Goal: Information Seeking & Learning: Learn about a topic

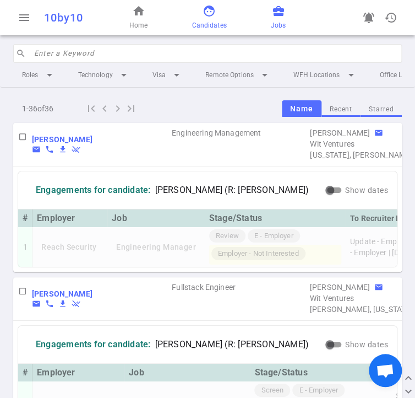
click at [278, 20] on span "Jobs" at bounding box center [278, 25] width 15 height 11
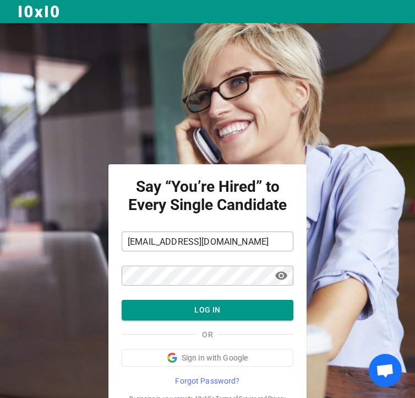
scroll to position [43, 0]
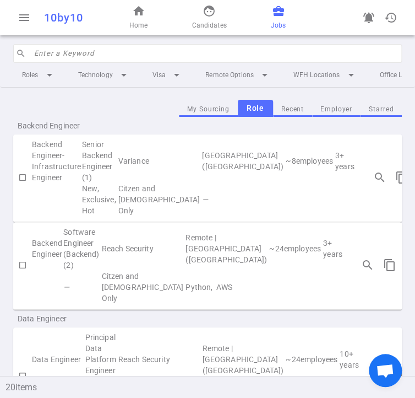
click at [139, 271] on td "Reach Security" at bounding box center [143, 248] width 84 height 44
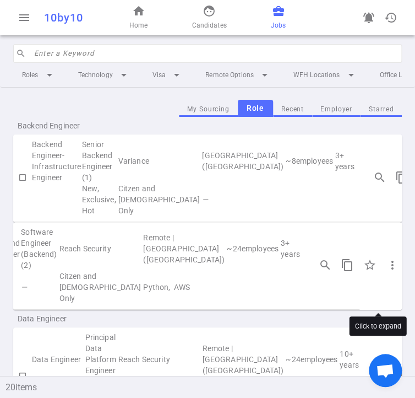
click at [408, 272] on span "chevron_right" at bounding box center [414, 264] width 13 height 13
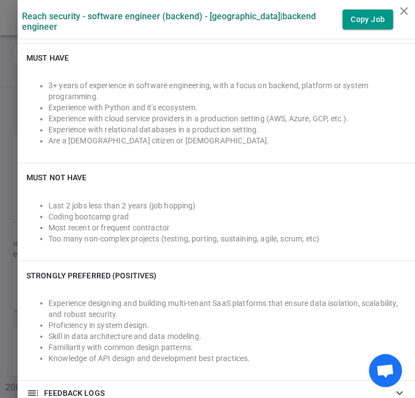
scroll to position [329, 0]
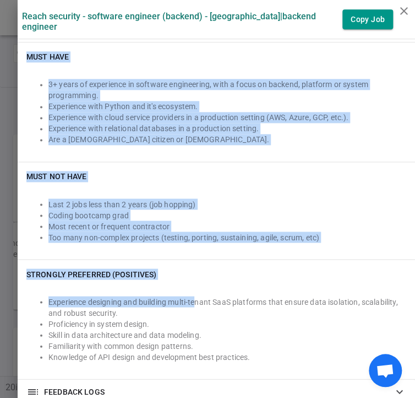
drag, startPoint x: 19, startPoint y: 45, endPoint x: 194, endPoint y: 273, distance: 288.0
click at [187, 276] on div "Must Have 3+ years of experience in software engineering, with a focus on backe…" at bounding box center [217, 210] width 398 height 337
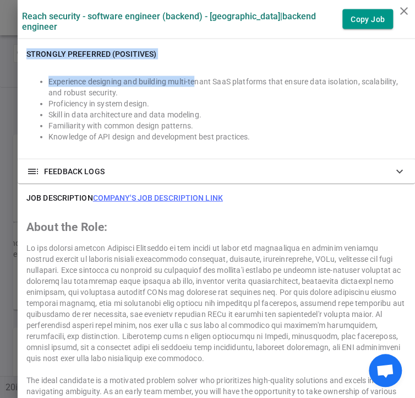
scroll to position [550, 0]
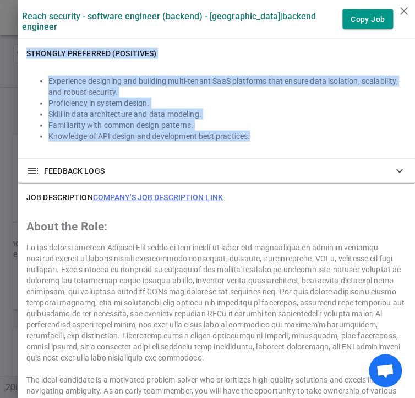
click at [268, 131] on li "Knowledge of API design and development best practices." at bounding box center [227, 136] width 358 height 11
copy div "Must Have 3+ years of experience in software engineering, with a focus on backe…"
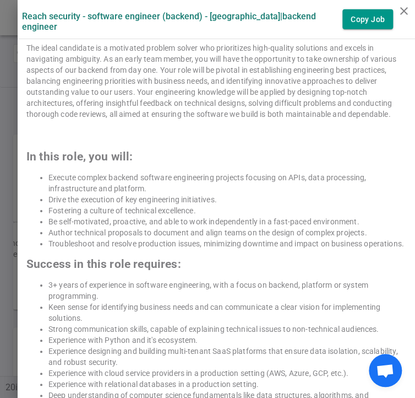
scroll to position [882, 0]
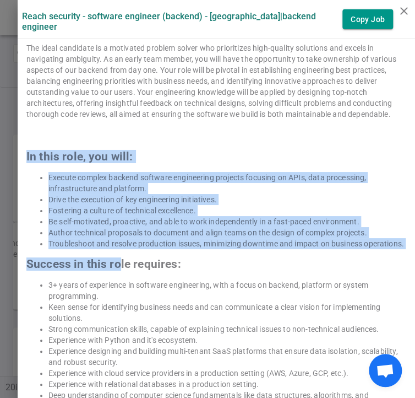
drag, startPoint x: 15, startPoint y: 143, endPoint x: 112, endPoint y: 271, distance: 160.8
click at [112, 269] on div "JOB DESCRIPTION Company's job description link About the Role: The ideal candid…" at bounding box center [217, 220] width 398 height 739
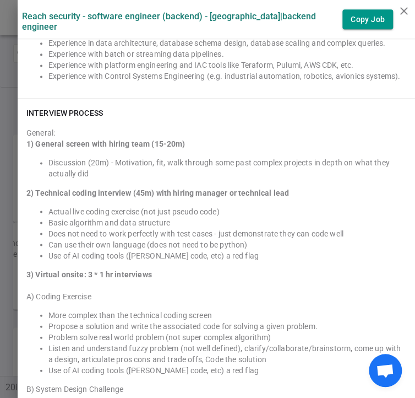
scroll to position [1373, 0]
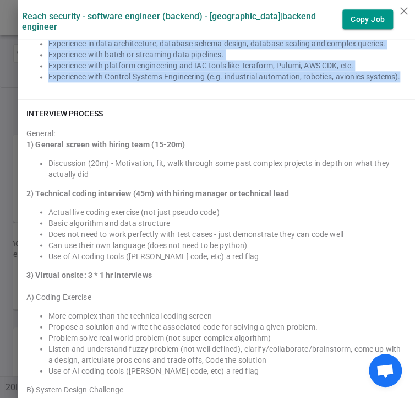
copy div "In this role, you will: Execute complex backend software engineering projects f…"
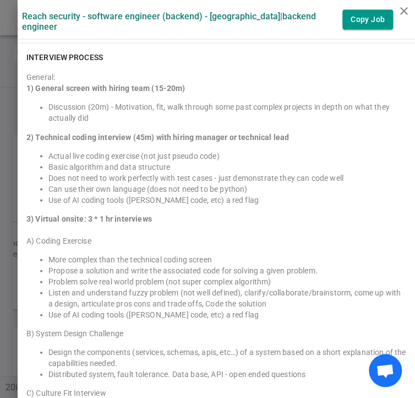
scroll to position [1429, 0]
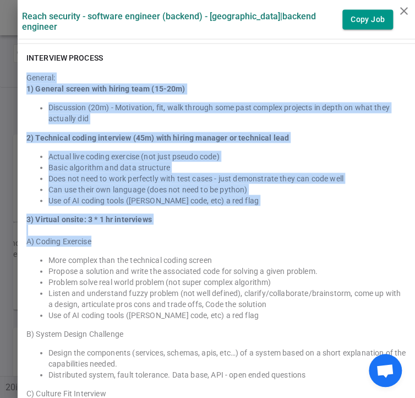
drag, startPoint x: 18, startPoint y: 80, endPoint x: 87, endPoint y: 252, distance: 185.9
click at [85, 248] on div "General: 1) General screen with hiring team (15-20m) Discussion (20m) - Motivat…" at bounding box center [216, 326] width 380 height 516
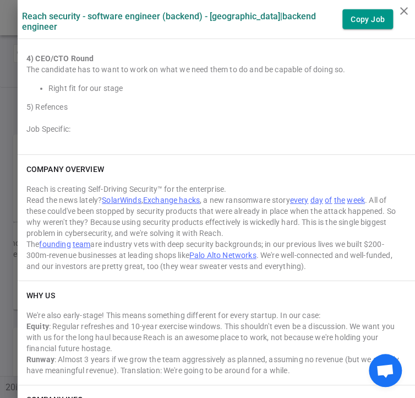
scroll to position [1867, 0]
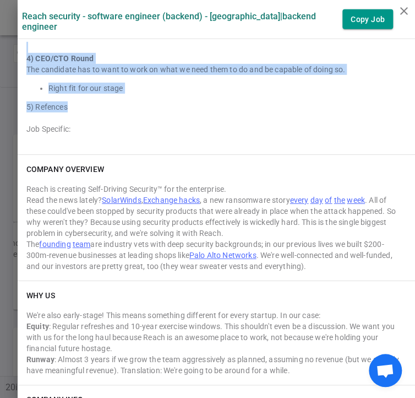
copy div "General: 1) General screen with hiring team (15-20m) Discussion (20m) - Motivat…"
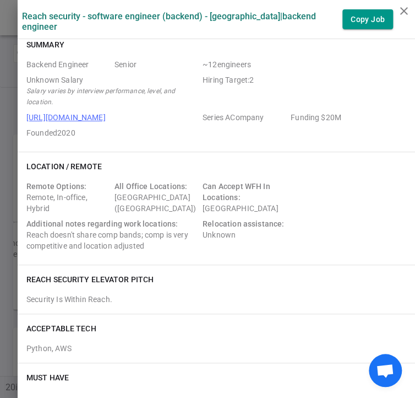
scroll to position [0, 0]
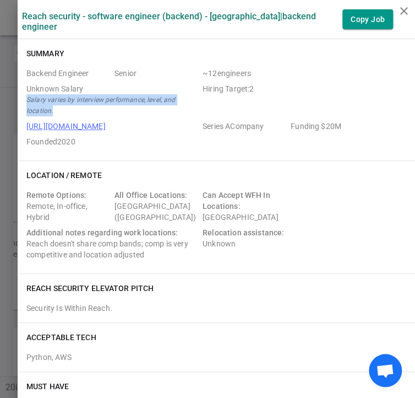
drag, startPoint x: 19, startPoint y: 88, endPoint x: 46, endPoint y: 100, distance: 28.9
click at [46, 100] on small "Salary varies by interview performance, level, and location." at bounding box center [112, 105] width 172 height 22
copy icon "Salary varies by interview performance, level, and location."
